Goal: Task Accomplishment & Management: Use online tool/utility

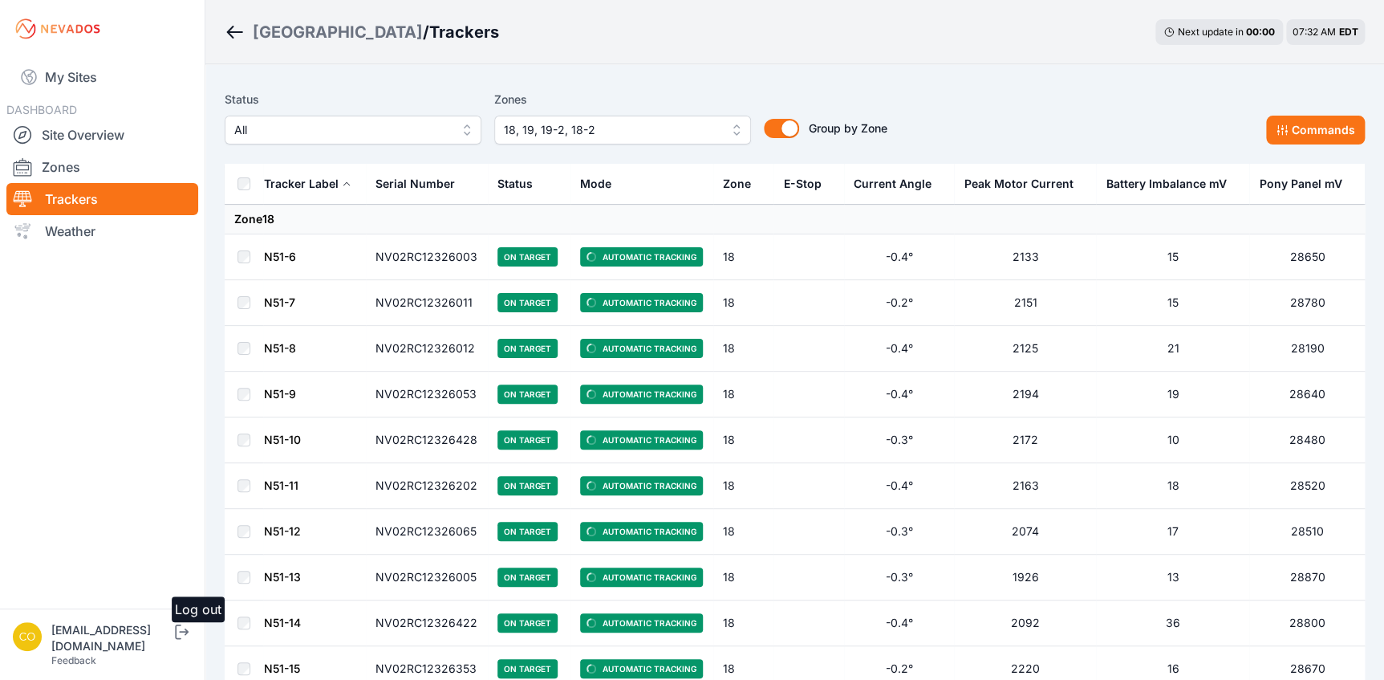
click at [192, 641] on icon "submit" at bounding box center [182, 631] width 20 height 19
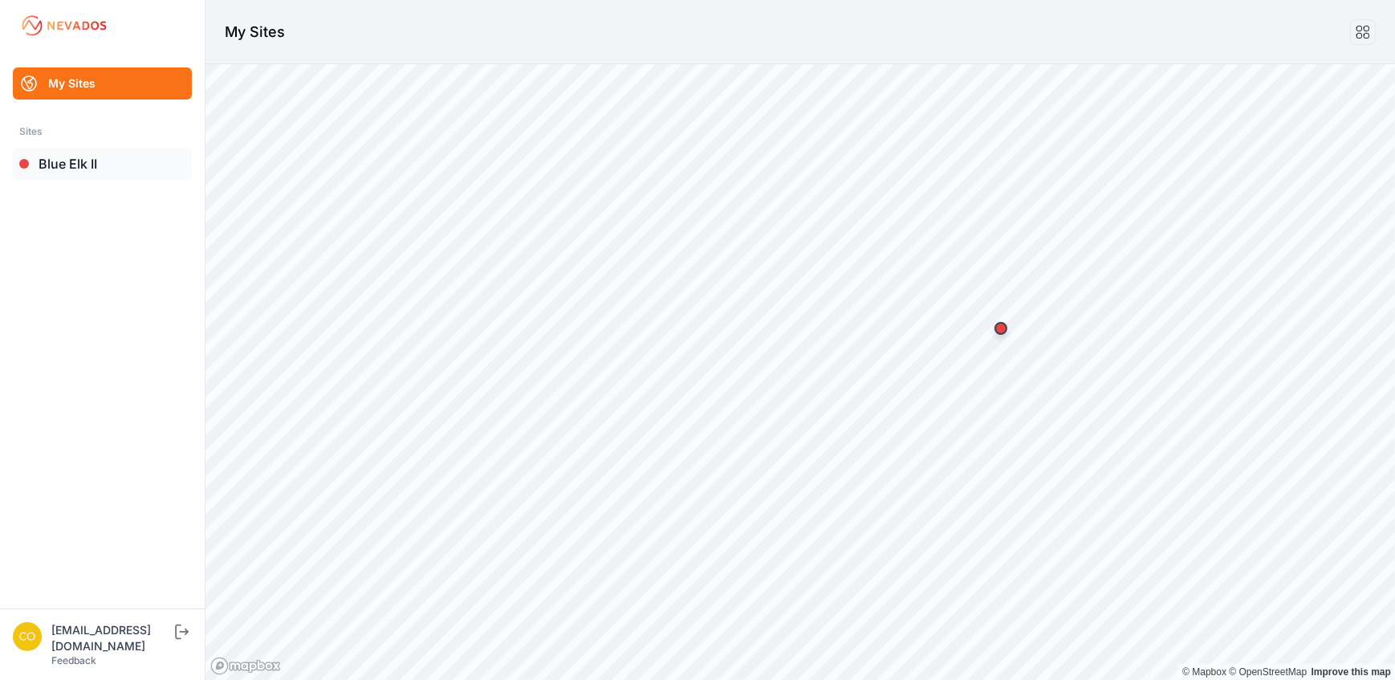
click at [77, 158] on link "Blue Elk II" at bounding box center [102, 164] width 179 height 32
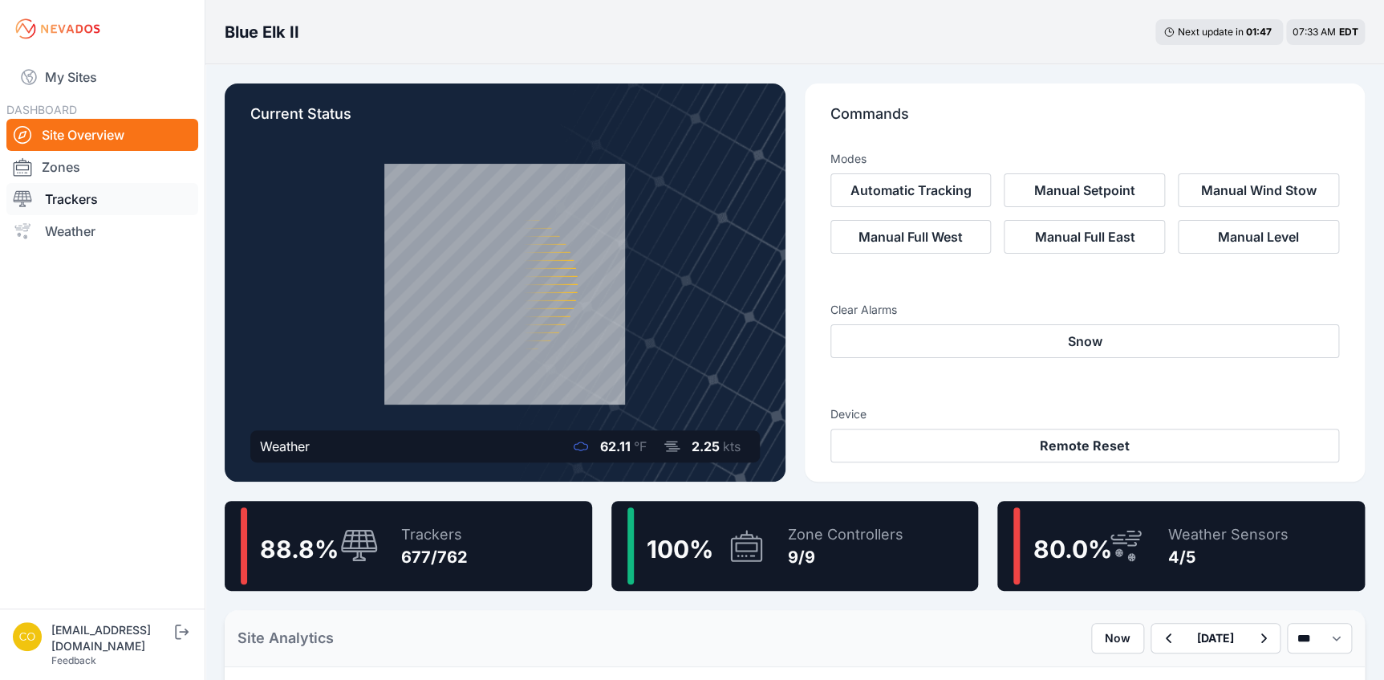
click at [64, 205] on link "Trackers" at bounding box center [102, 199] width 192 height 32
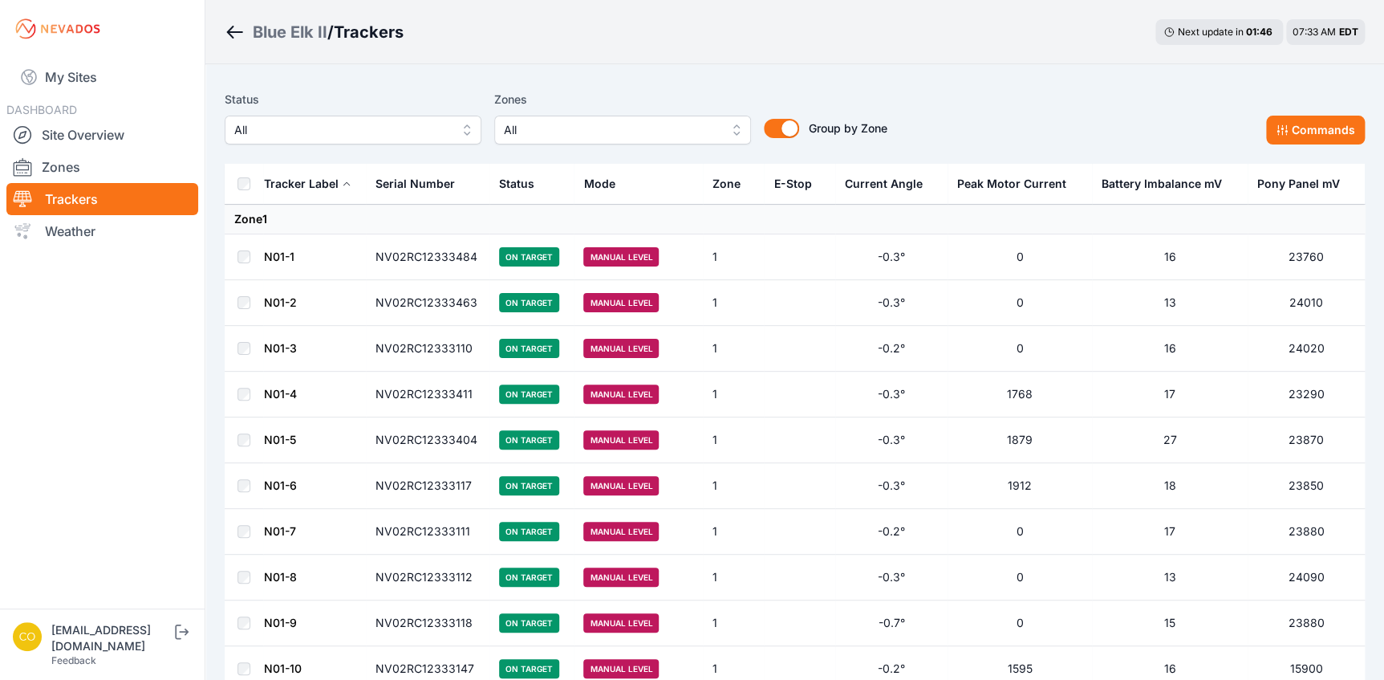
click at [736, 131] on button "All" at bounding box center [622, 130] width 257 height 29
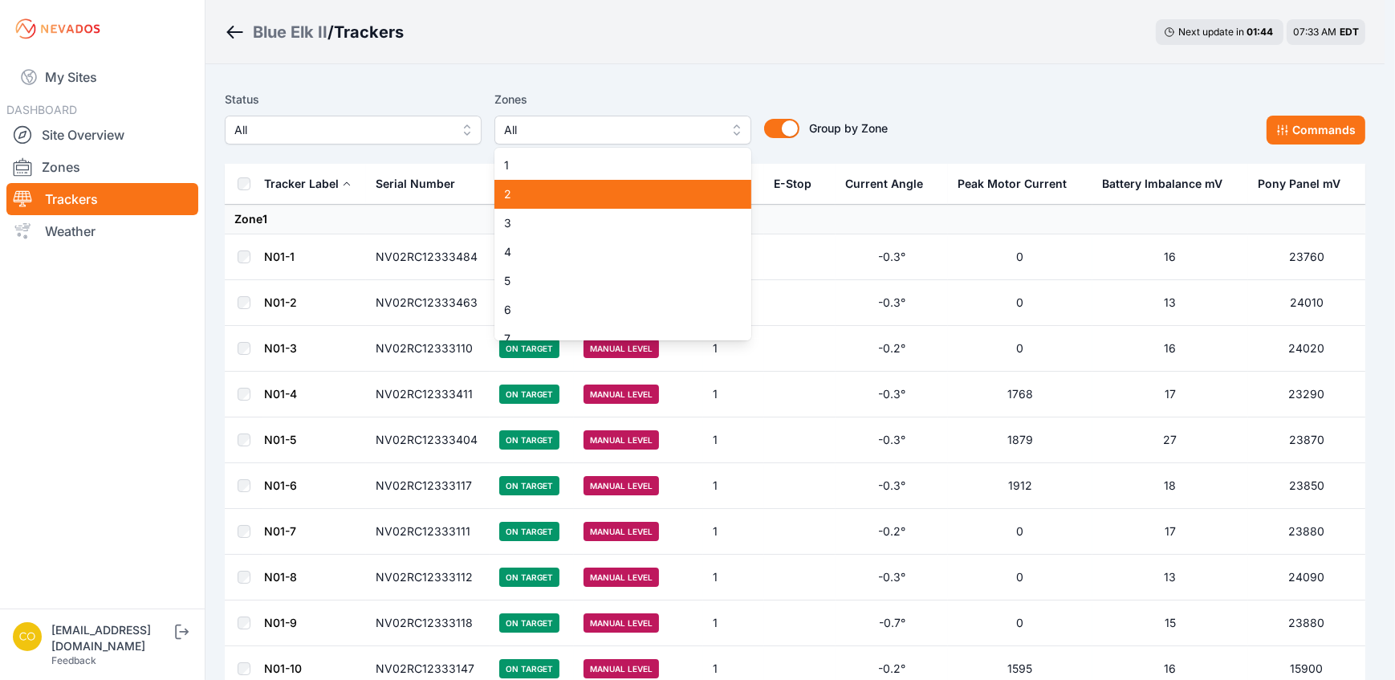
click at [514, 197] on span "2" at bounding box center [613, 194] width 218 height 16
click at [1008, 108] on div "Status All Zones All 1 2 3 4 5 6 7 8 9 Group by Zone Group by Zone Commands" at bounding box center [795, 117] width 1140 height 55
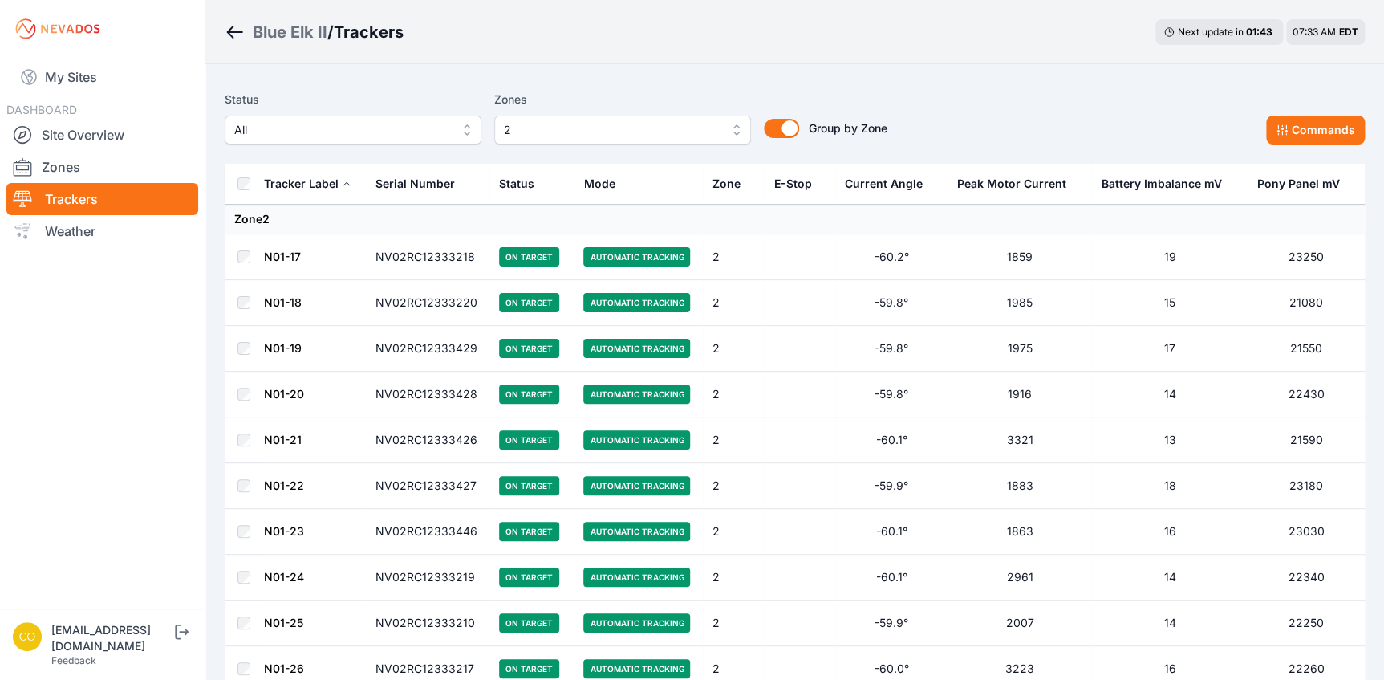
drag, startPoint x: 1325, startPoint y: 133, endPoint x: 1314, endPoint y: 160, distance: 29.5
click at [1325, 134] on button "Commands" at bounding box center [1315, 130] width 99 height 29
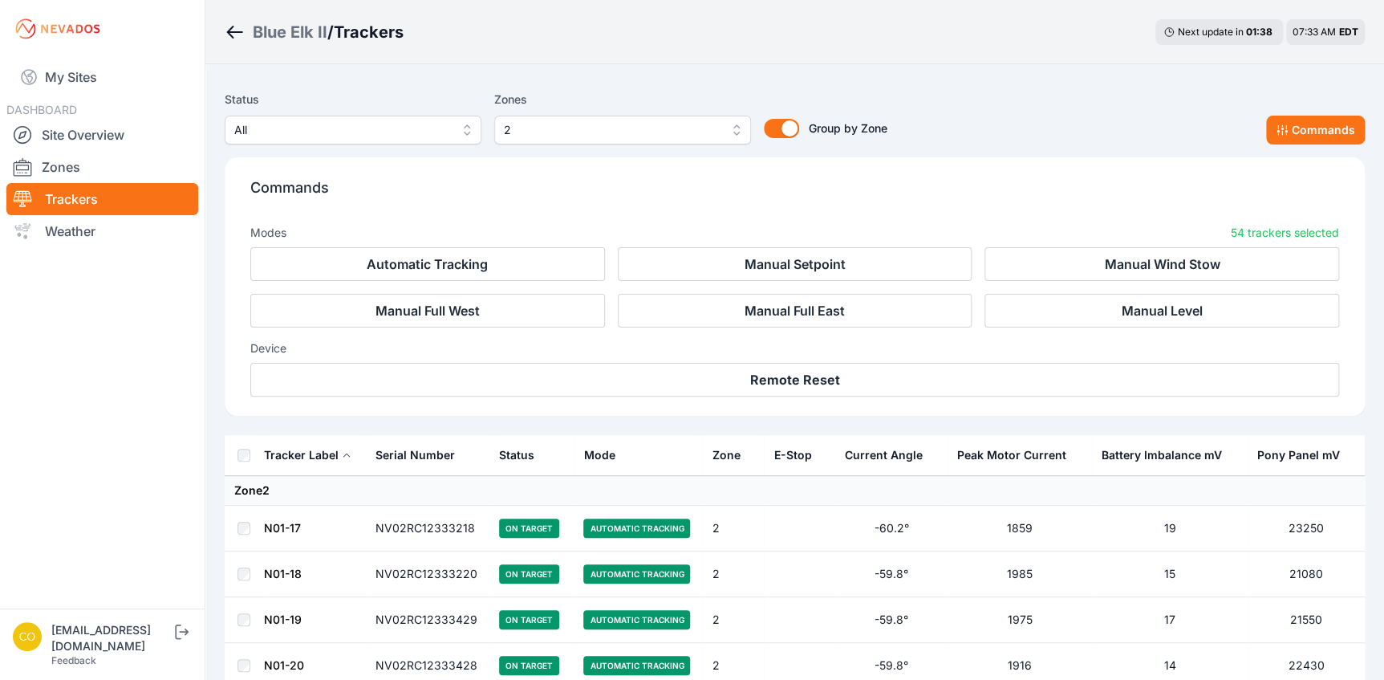
click at [1300, 125] on button "Commands" at bounding box center [1315, 130] width 99 height 29
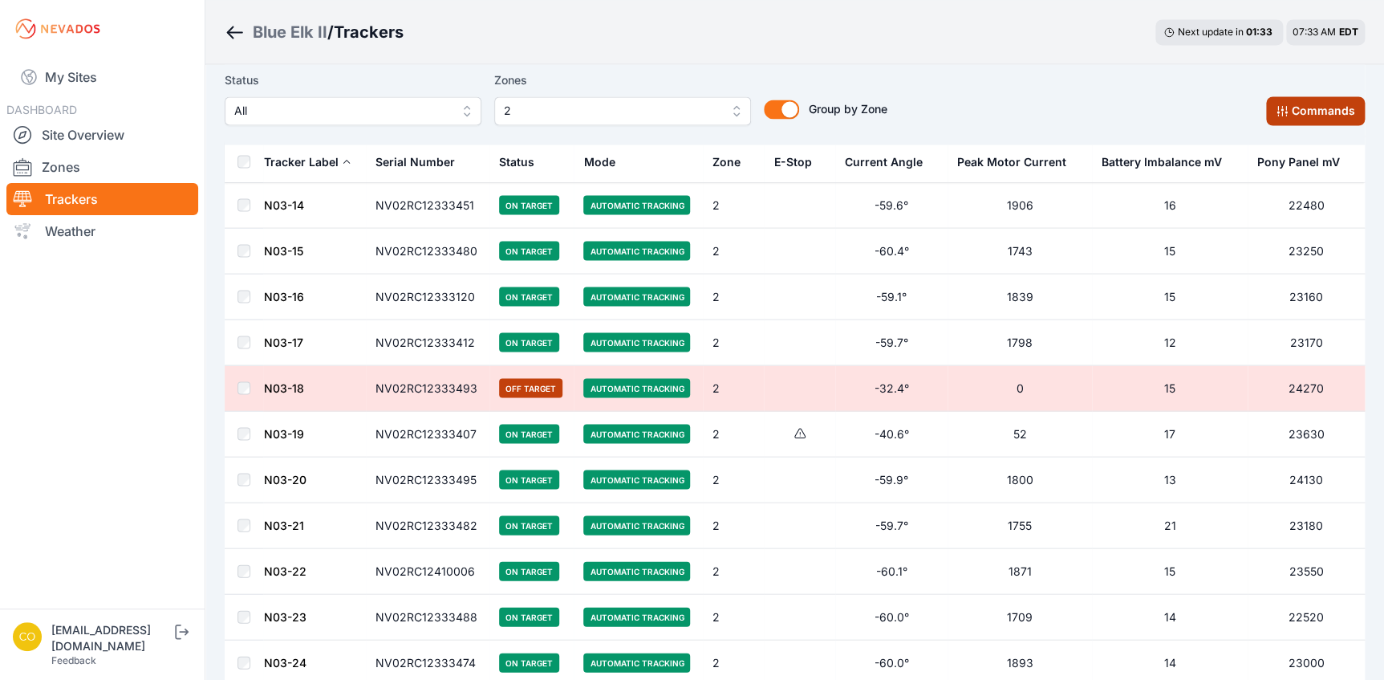
click at [1308, 101] on button "Commands" at bounding box center [1315, 110] width 99 height 29
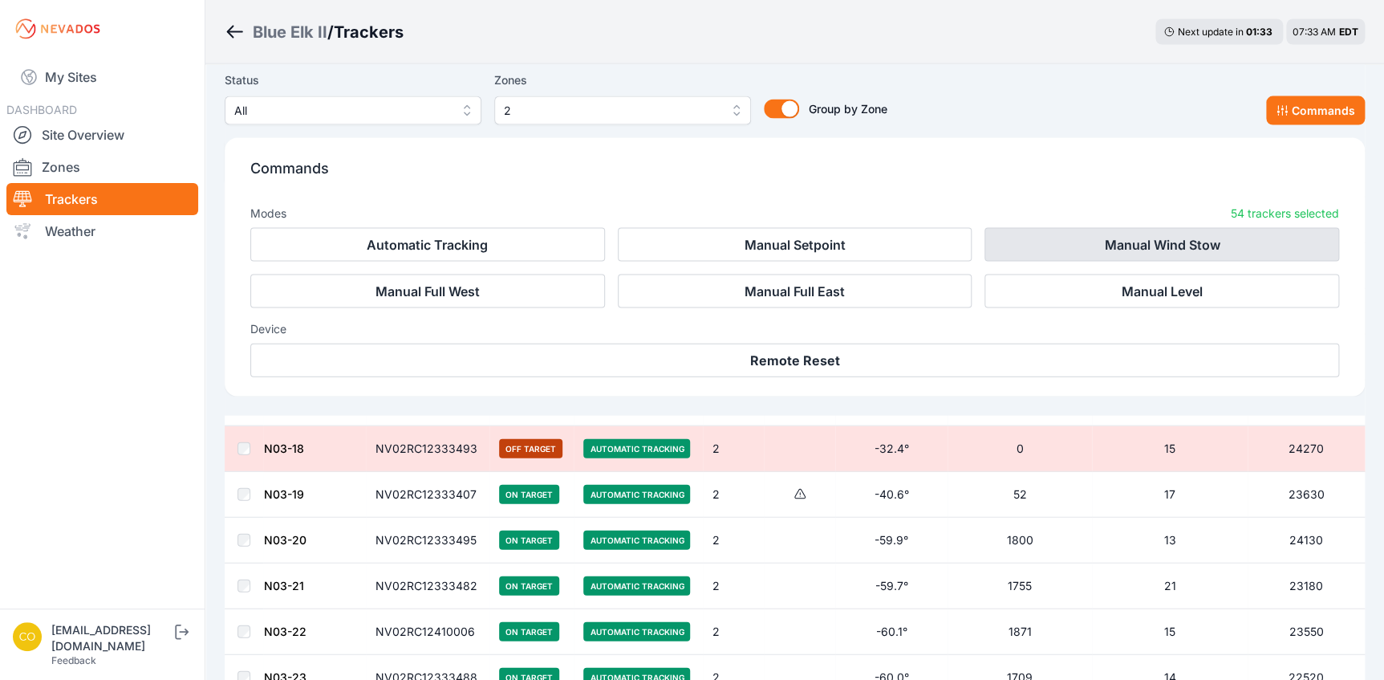
scroll to position [1649, 0]
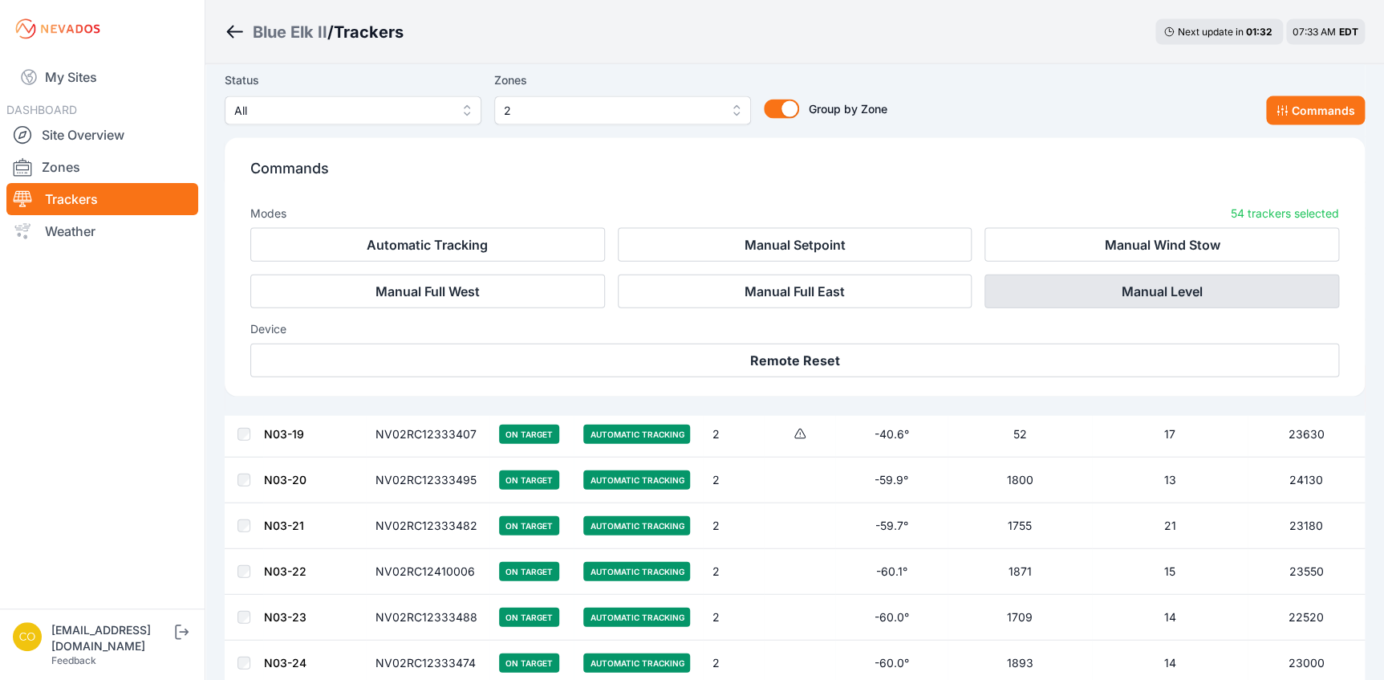
click at [1126, 294] on button "Manual Level" at bounding box center [1162, 291] width 355 height 34
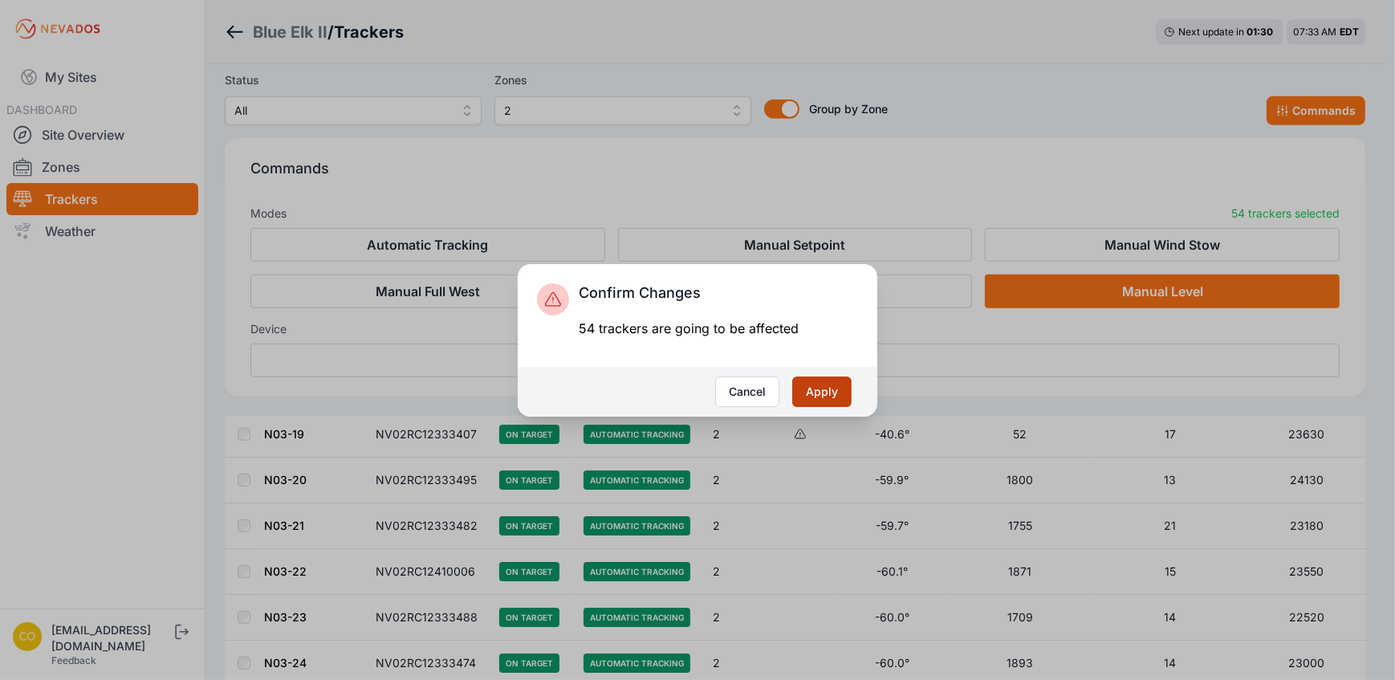
click at [815, 388] on button "Apply" at bounding box center [821, 391] width 59 height 30
